Goal: Transaction & Acquisition: Book appointment/travel/reservation

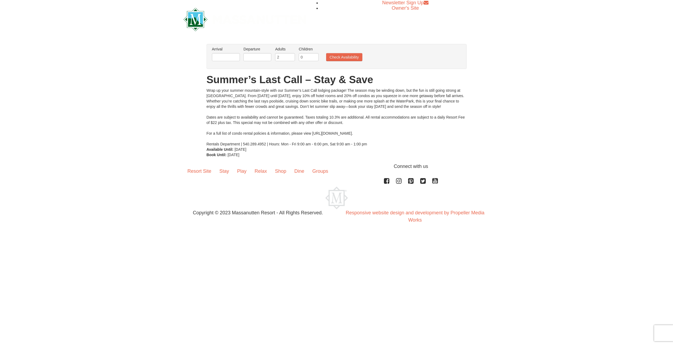
click at [230, 53] on li "Arrival Please format dates MM/DD/YYYY Please format dates MM/DD/YYYY" at bounding box center [226, 54] width 31 height 17
click at [230, 55] on input "text" at bounding box center [226, 57] width 28 height 8
click at [344, 90] on div "Wrap up your summer mountain-style with our Summer’s Last Call lodging package!…" at bounding box center [337, 117] width 260 height 59
click at [205, 170] on link "Resort Site" at bounding box center [199, 171] width 32 height 17
